Goal: Transaction & Acquisition: Purchase product/service

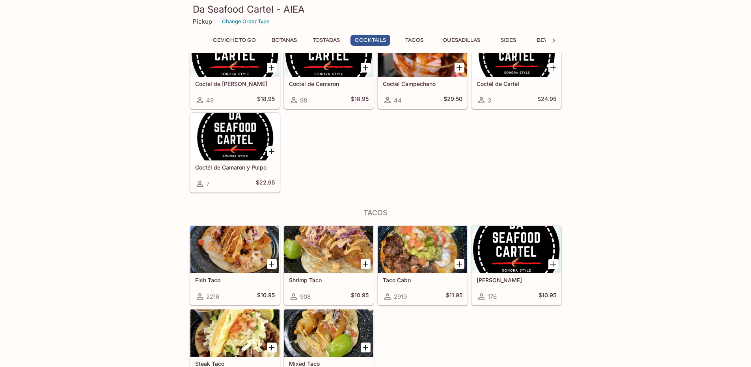
scroll to position [683, 0]
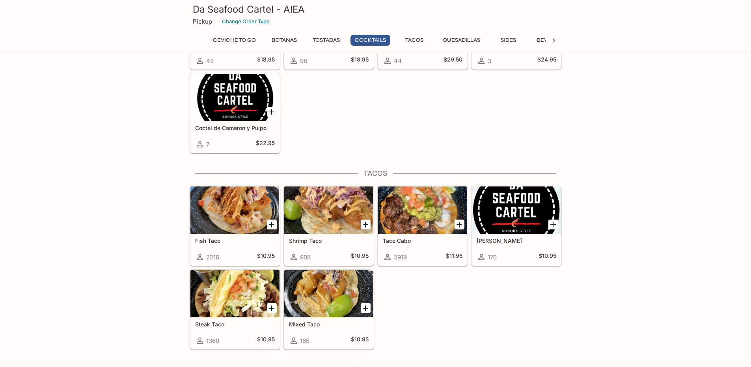
click at [552, 224] on icon "Add Taco Chando" at bounding box center [553, 225] width 6 height 6
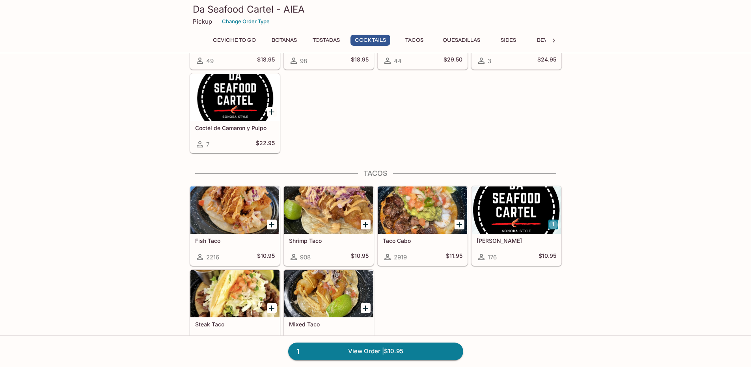
click at [457, 225] on icon "Add Taco Cabo" at bounding box center [459, 224] width 9 height 9
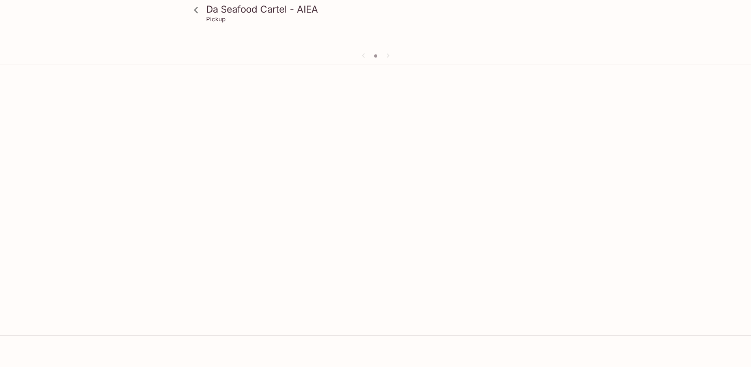
scroll to position [68, 0]
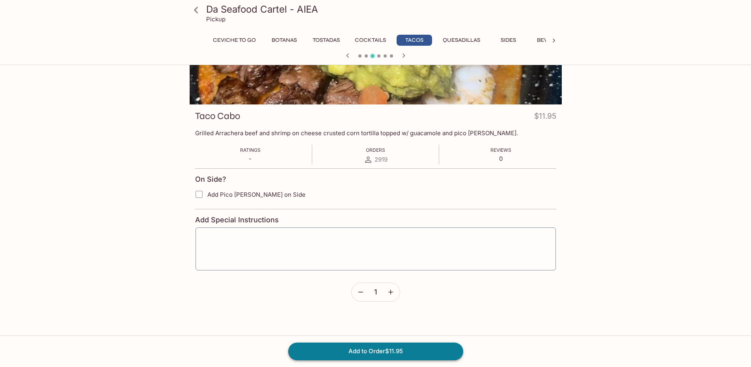
click at [403, 349] on button "Add to Order $11.95" at bounding box center [375, 351] width 175 height 17
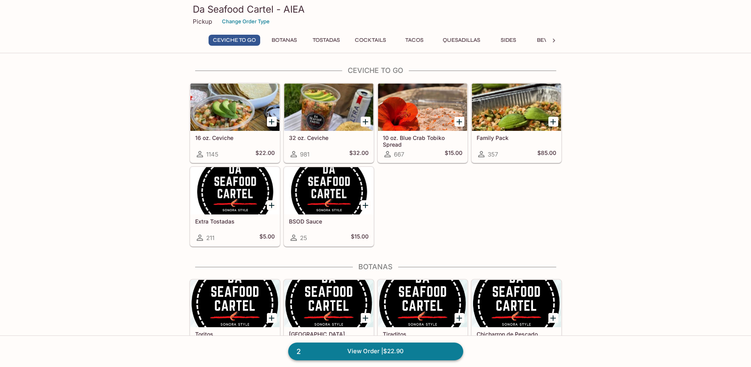
click at [398, 352] on link "2 View Order | $22.90" at bounding box center [375, 351] width 175 height 17
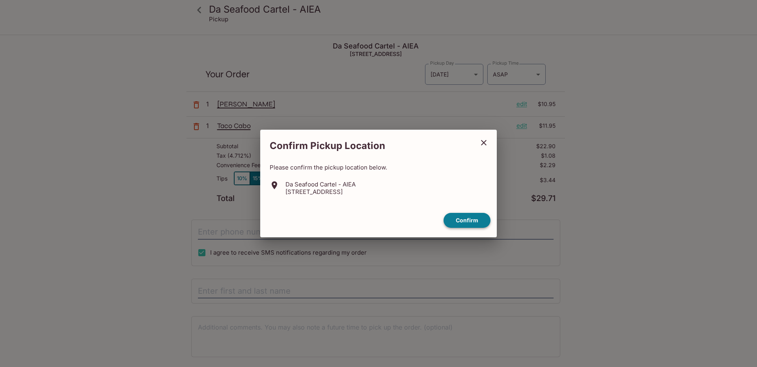
click at [471, 218] on button "Confirm" at bounding box center [467, 220] width 47 height 15
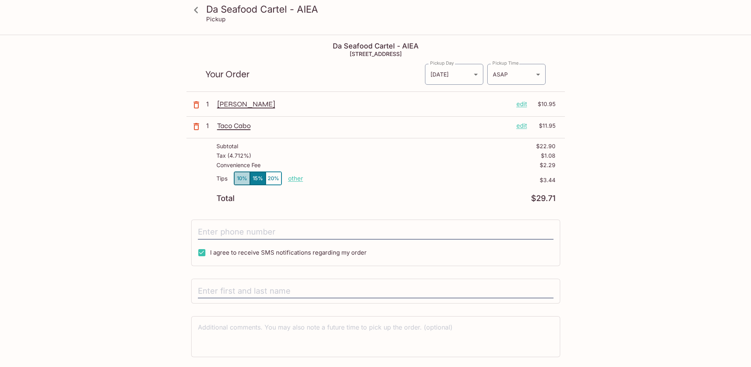
click at [237, 179] on button "10%" at bounding box center [242, 178] width 16 height 13
click at [332, 233] on input "tel" at bounding box center [376, 232] width 356 height 15
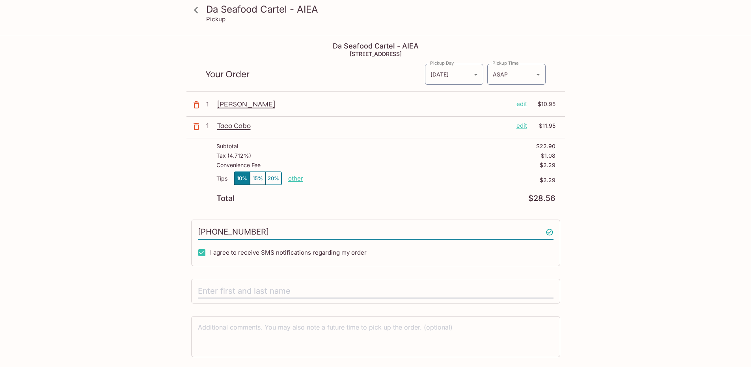
type input "[PHONE_NUMBER]"
click at [602, 231] on div "Da Seafood Cartel - AIEA Pickup Da Seafood Cartel - AIEA 98-[STREET_ADDRESS] Yo…" at bounding box center [375, 212] width 505 height 354
click at [306, 289] on input "text" at bounding box center [376, 291] width 356 height 15
type input "J"
click at [138, 226] on div "Da Seafood Cartel - AIEA Pickup Da Seafood Cartel - AIEA 98-[STREET_ADDRESS] Yo…" at bounding box center [375, 212] width 505 height 354
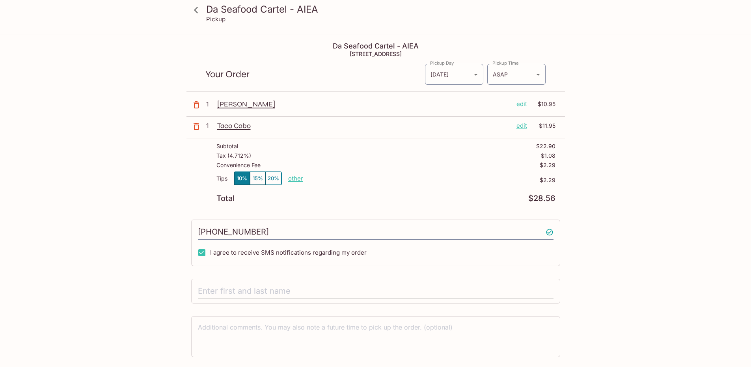
click at [278, 289] on input "text" at bounding box center [376, 291] width 356 height 15
type input "[PERSON_NAME]"
click at [640, 160] on div "Da Seafood Cartel - AIEA Pickup Da Seafood Cartel - AIEA 98-[STREET_ADDRESS] Yo…" at bounding box center [375, 218] width 751 height 367
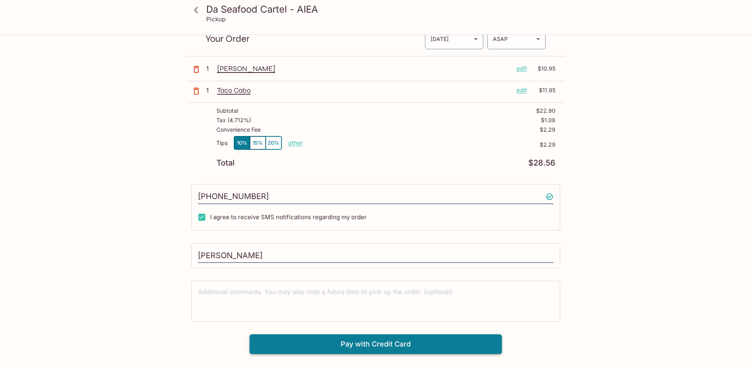
click at [407, 346] on button "Pay with Credit Card" at bounding box center [376, 344] width 252 height 20
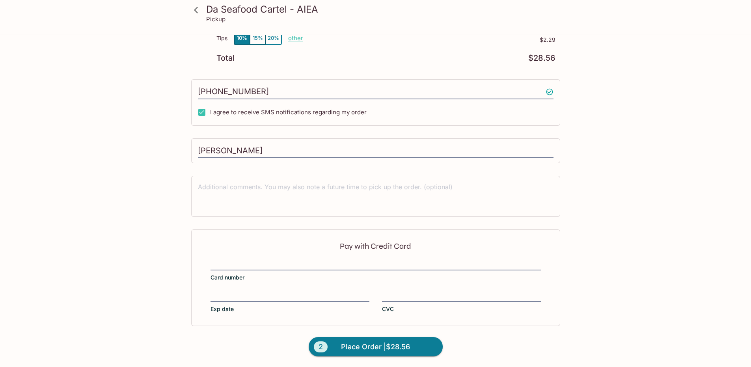
scroll to position [141, 0]
click at [377, 349] on span "Place Order | $28.56" at bounding box center [375, 346] width 69 height 13
